Goal: Check status: Check status

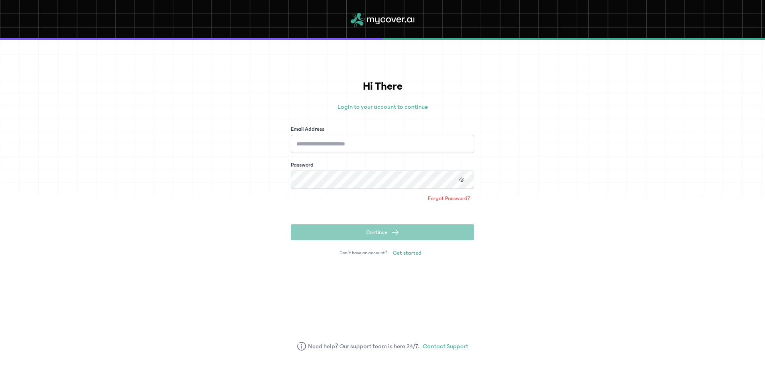
click at [341, 138] on input "Email Address" at bounding box center [382, 144] width 183 height 18
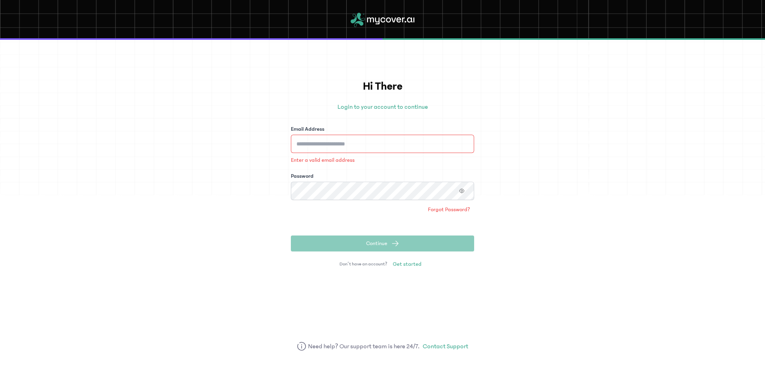
click at [350, 153] on div "Enter a valid email address" at bounding box center [382, 149] width 183 height 29
click at [350, 146] on input "Email Address" at bounding box center [382, 144] width 183 height 18
type input "**********"
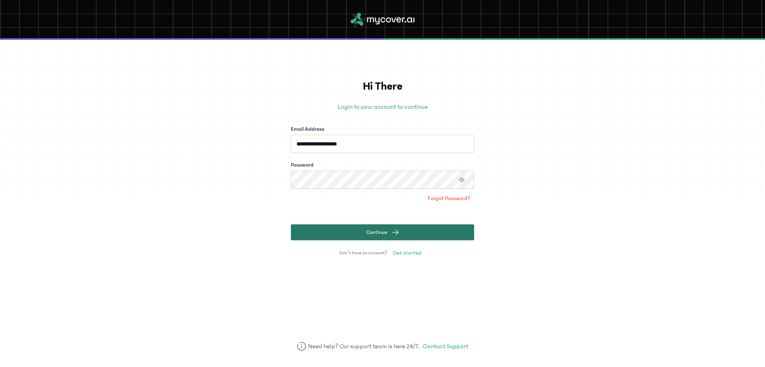
click at [444, 236] on button "Continue" at bounding box center [382, 232] width 183 height 16
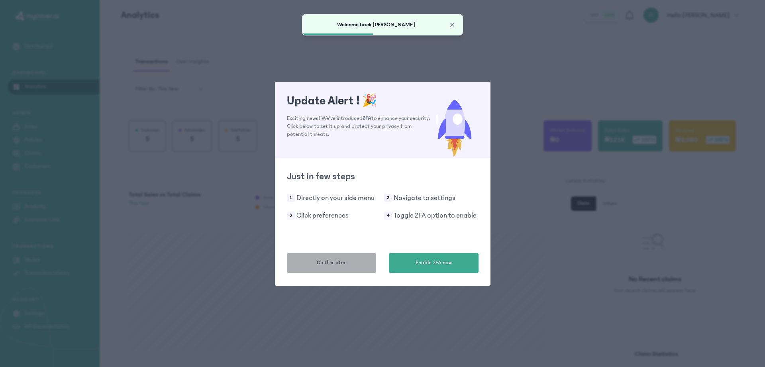
click at [339, 267] on button "Do this later" at bounding box center [332, 263] width 90 height 20
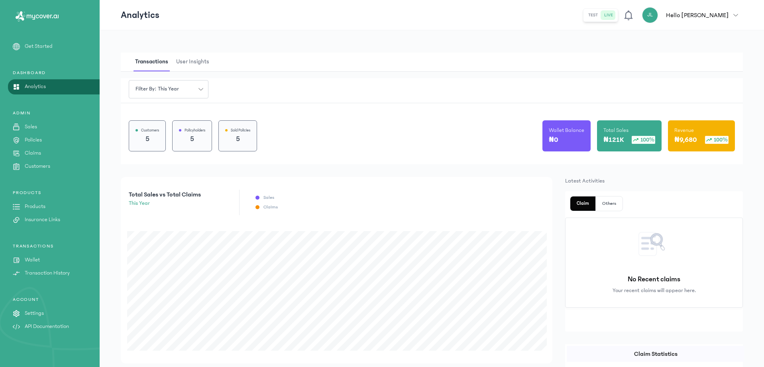
click at [622, 134] on p "₦121K" at bounding box center [613, 139] width 20 height 11
click at [617, 139] on p "₦121K" at bounding box center [613, 139] width 20 height 11
click at [617, 141] on p "₦121K" at bounding box center [613, 139] width 20 height 11
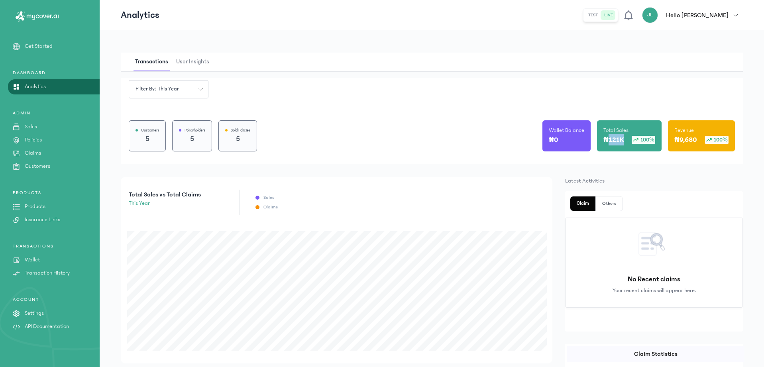
click at [617, 141] on p "₦121K" at bounding box center [613, 139] width 20 height 11
click at [693, 139] on p "₦9,680" at bounding box center [685, 139] width 23 height 11
click at [455, 163] on div "Customers 5 Policyholders 5 Sold Policies 5 Wallet Balance ₦0 Total Sales ₦121K…" at bounding box center [432, 133] width 622 height 61
click at [40, 204] on p "Products" at bounding box center [35, 206] width 21 height 8
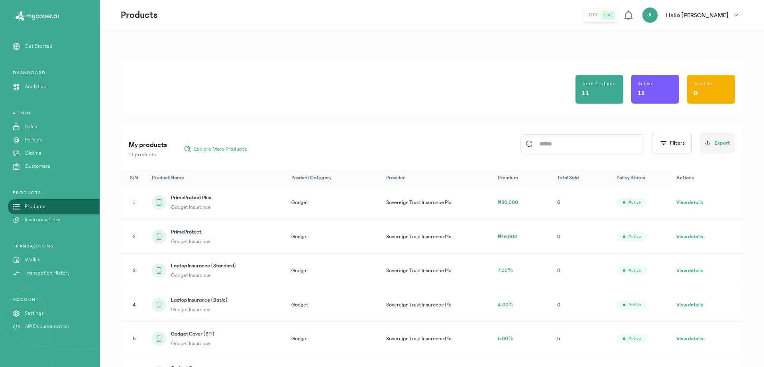
click at [33, 190] on div "ADMIN Sales Policies Claims Customers" at bounding box center [50, 207] width 100 height 34
click at [37, 190] on div "ADMIN Sales Policies Claims Customers" at bounding box center [50, 207] width 100 height 34
click at [29, 128] on p "Sales" at bounding box center [31, 127] width 12 height 8
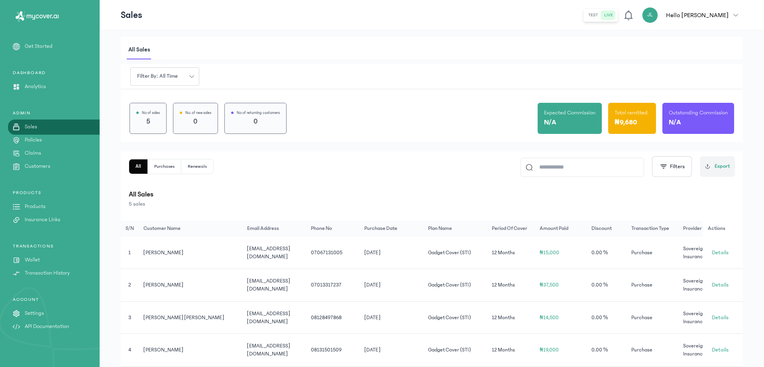
click at [32, 141] on p "Policies" at bounding box center [33, 140] width 17 height 8
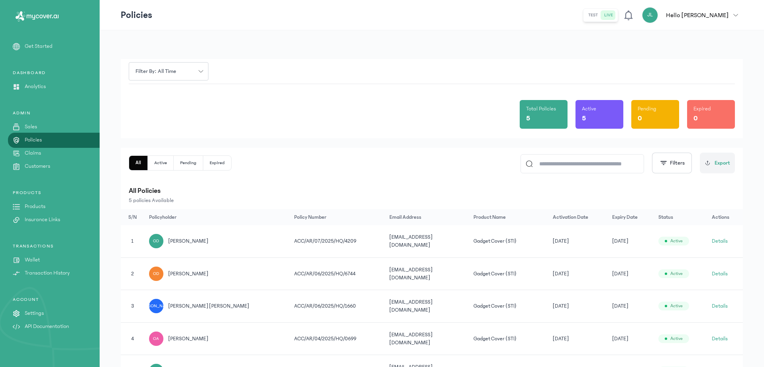
click at [27, 124] on p "Sales" at bounding box center [31, 127] width 12 height 8
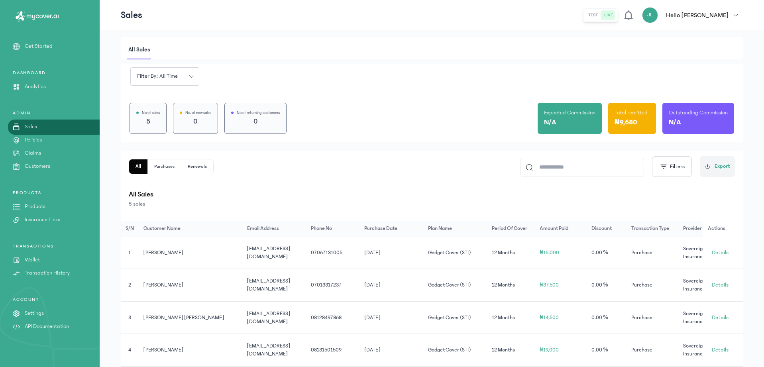
scroll to position [63, 0]
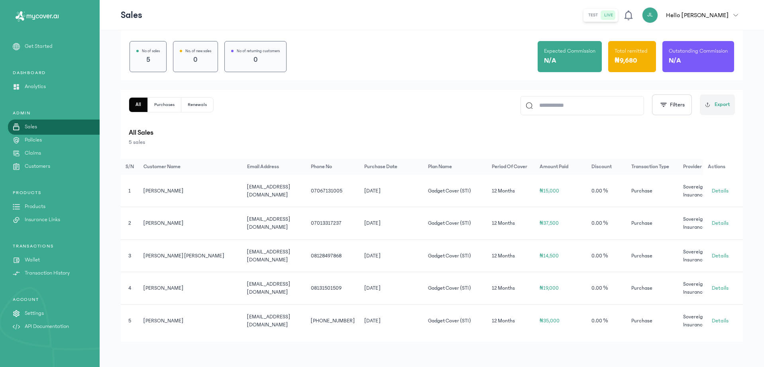
click at [394, 253] on td "[DATE]" at bounding box center [391, 255] width 64 height 33
click at [551, 268] on td "₦14,500" at bounding box center [561, 255] width 52 height 33
click at [559, 249] on td "₦14,500" at bounding box center [561, 255] width 52 height 33
drag, startPoint x: 559, startPoint y: 249, endPoint x: 567, endPoint y: 270, distance: 22.0
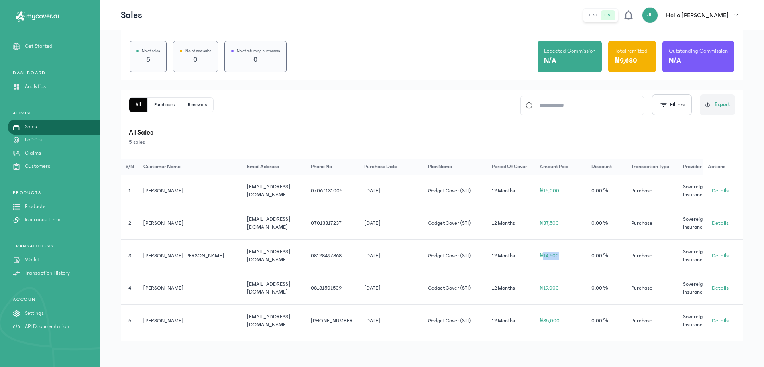
click at [567, 270] on td "₦14,500" at bounding box center [561, 255] width 52 height 33
click at [565, 292] on td "₦19,000" at bounding box center [561, 288] width 52 height 33
click at [559, 223] on span "₦37,500" at bounding box center [549, 223] width 19 height 6
click at [550, 225] on td "₦37,500" at bounding box center [561, 223] width 52 height 33
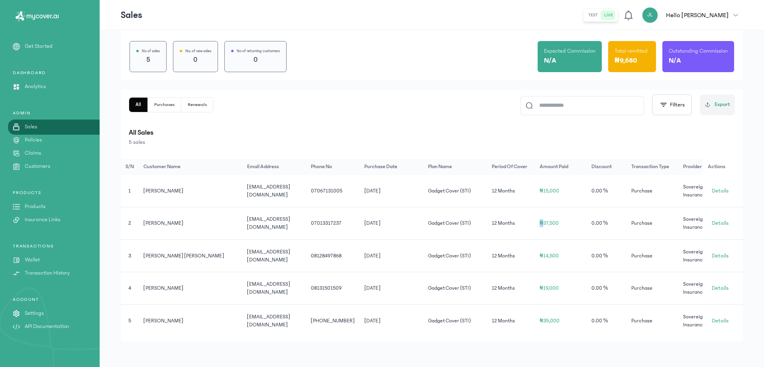
click at [550, 225] on td "₦37,500" at bounding box center [561, 223] width 52 height 33
click at [617, 231] on td "0.00 %" at bounding box center [607, 223] width 40 height 33
click at [613, 61] on div "Total remitted ₦9,680" at bounding box center [632, 56] width 48 height 31
click at [626, 67] on div "Total remitted ₦9,680" at bounding box center [632, 56] width 48 height 31
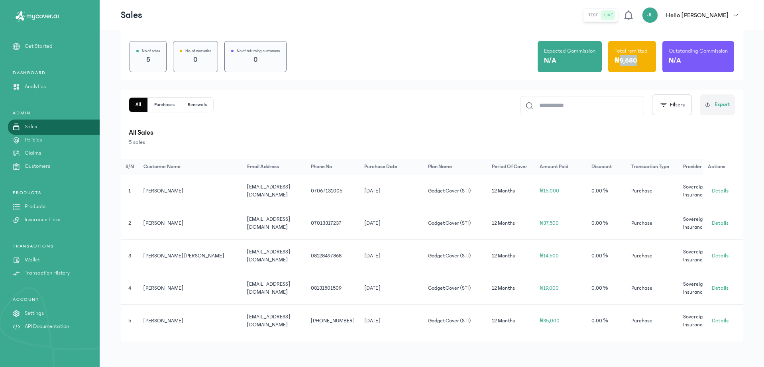
click at [626, 67] on div "Total remitted ₦9,680" at bounding box center [632, 56] width 48 height 31
click at [557, 359] on div "All sales Filter by: all time No of sales 5 No. of new sales 0 No of returning …" at bounding box center [432, 168] width 664 height 398
